Goal: Transaction & Acquisition: Subscribe to service/newsletter

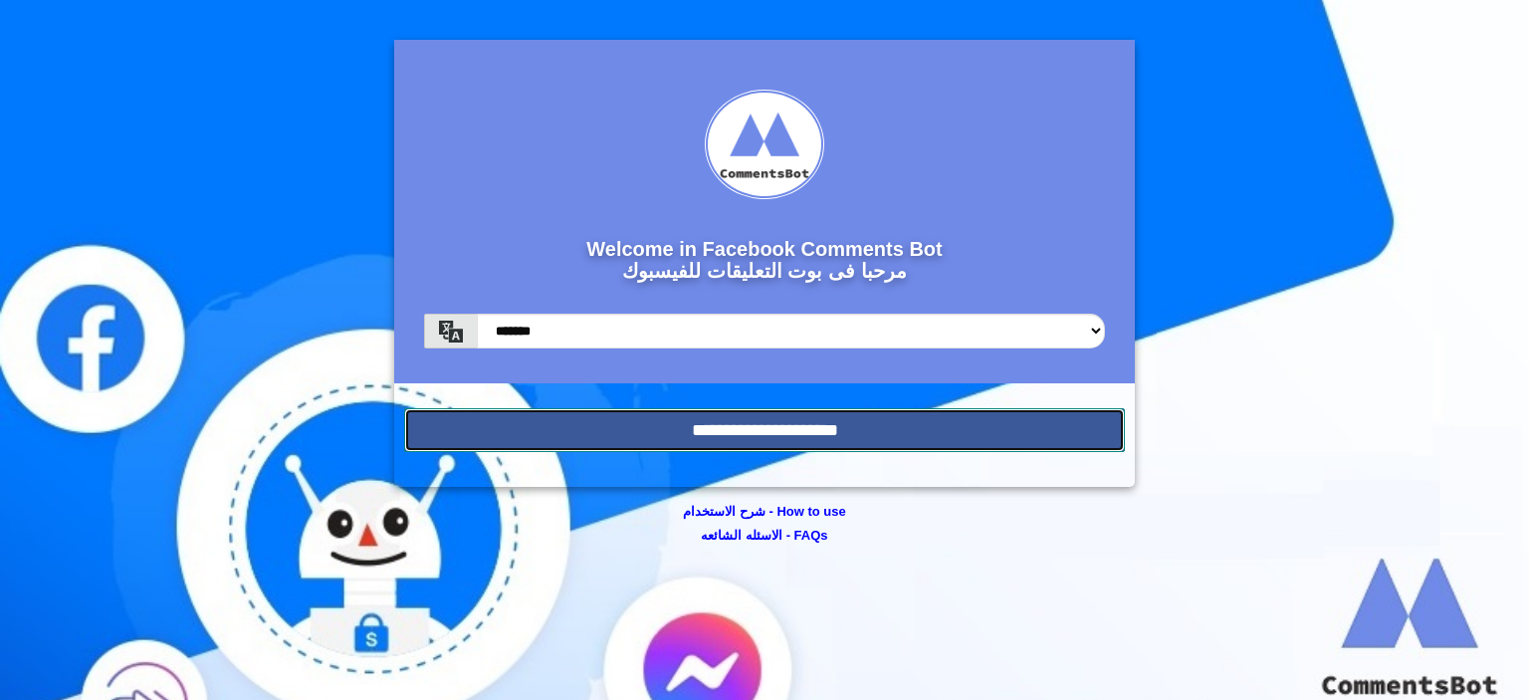
click at [733, 437] on input "**********" at bounding box center [764, 430] width 721 height 44
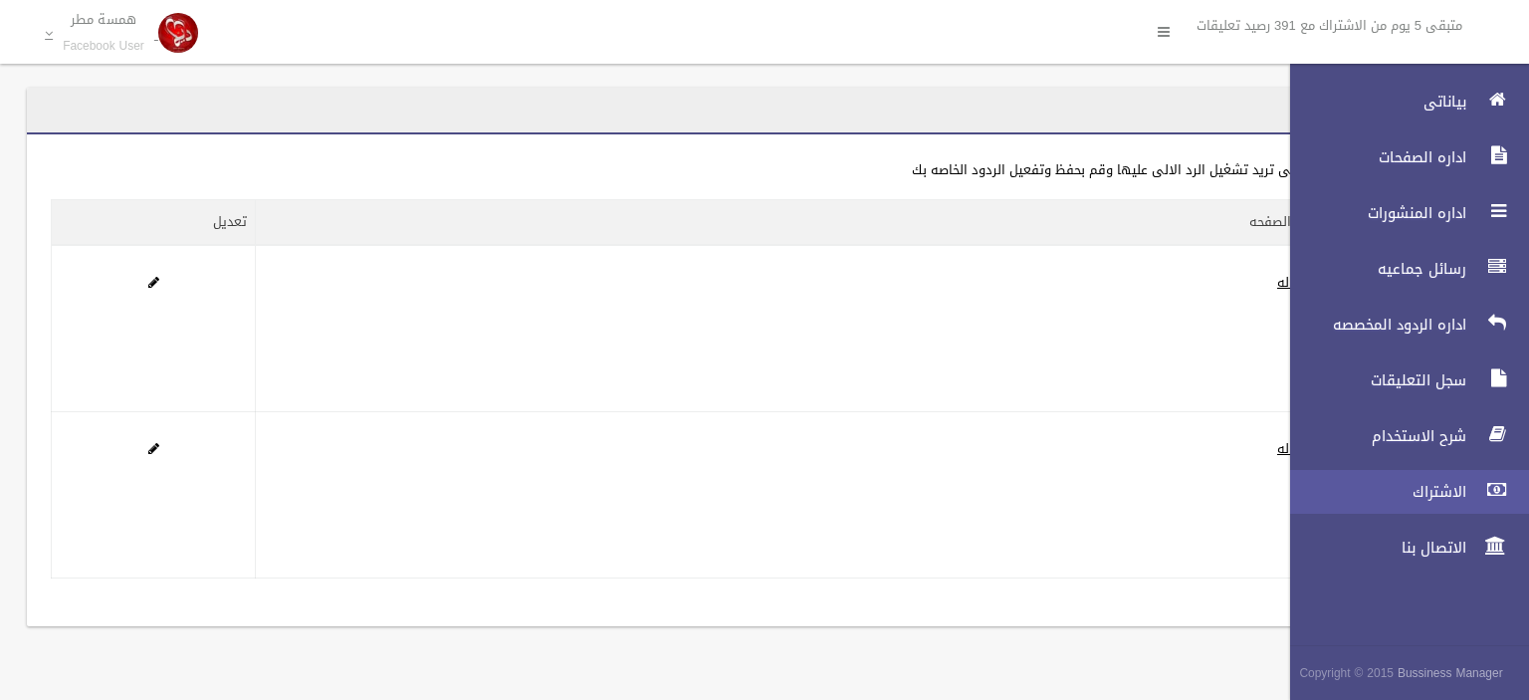
click at [1476, 489] on link "الاشتراك" at bounding box center [1401, 492] width 256 height 44
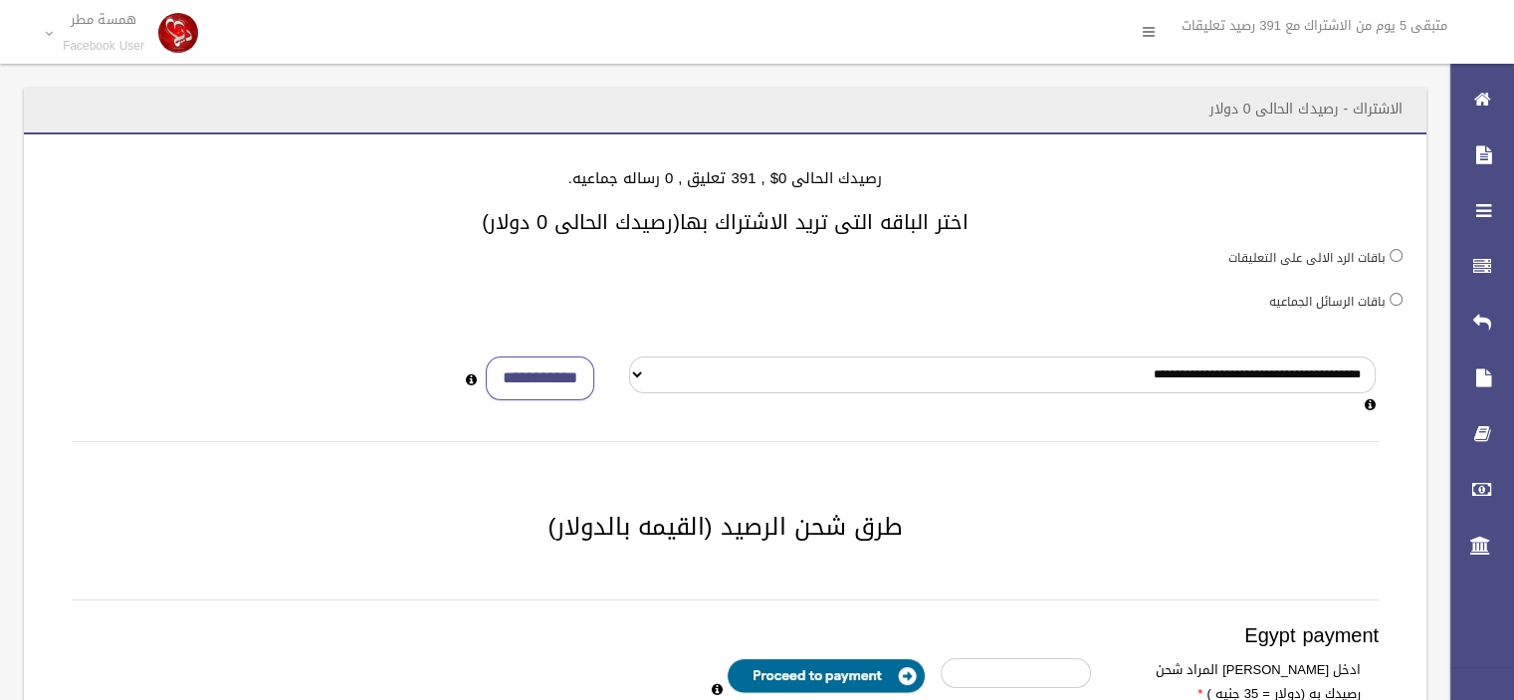
click at [1036, 236] on div "**********" at bounding box center [725, 634] width 1403 height 1001
